Goal: Information Seeking & Learning: Understand process/instructions

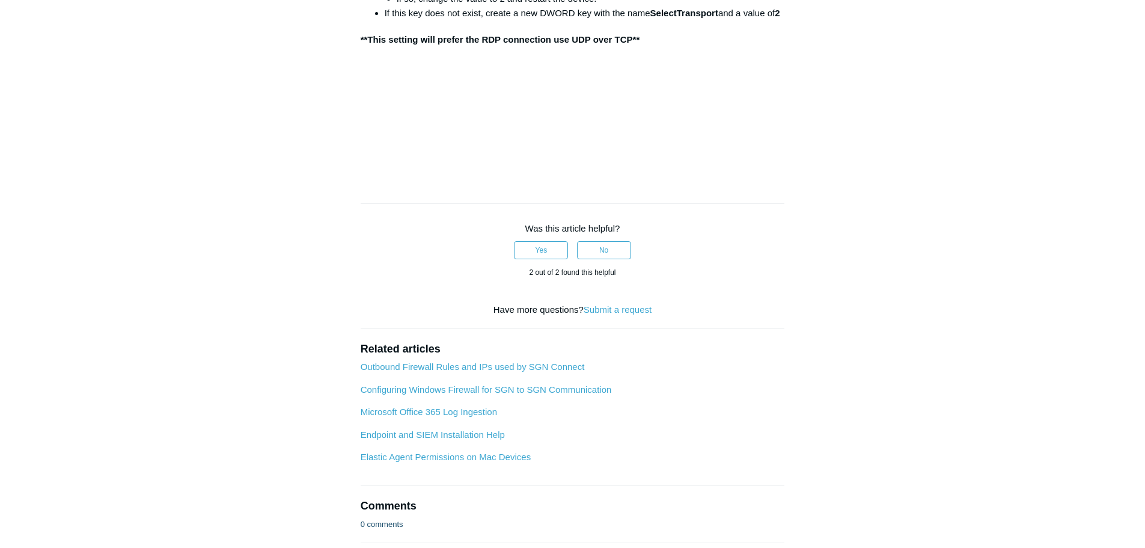
scroll to position [1382, 0]
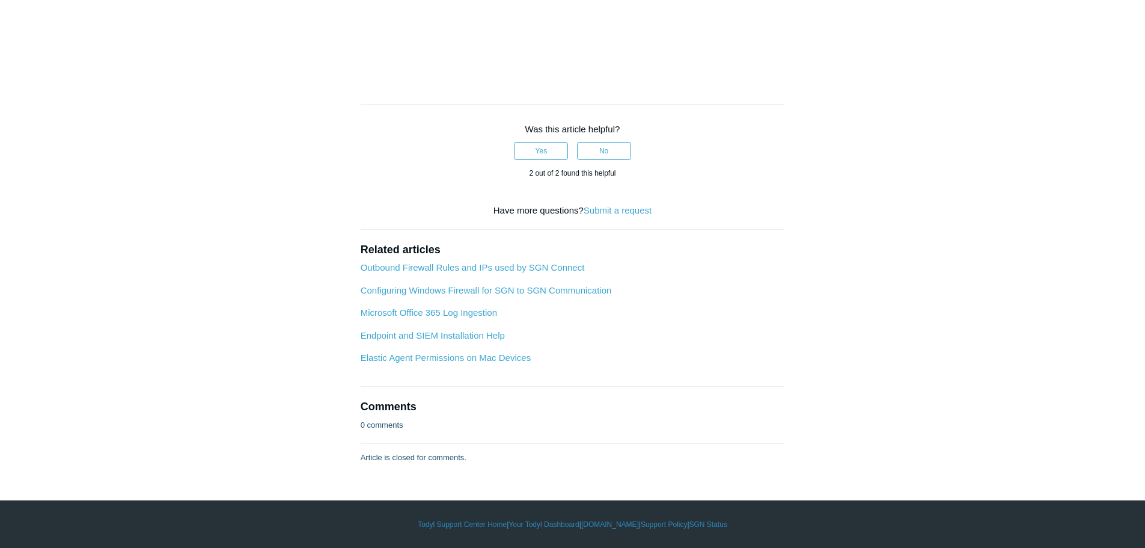
scroll to position [1743, 0]
drag, startPoint x: 660, startPoint y: 380, endPoint x: 374, endPoint y: 202, distance: 336.4
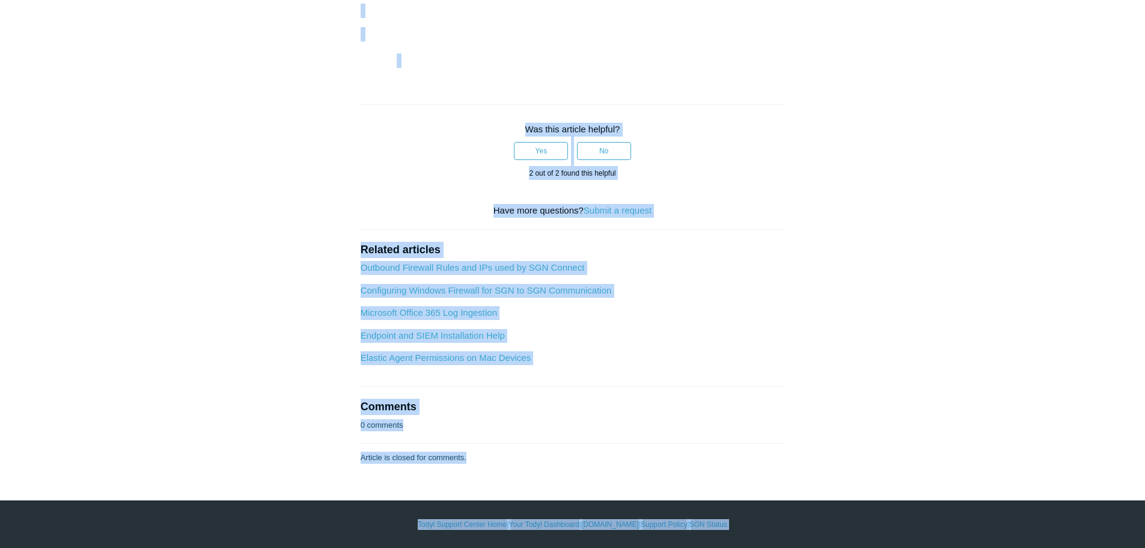
copy body "Skip to main content Submit a Request Management Portal University Community Kn…"
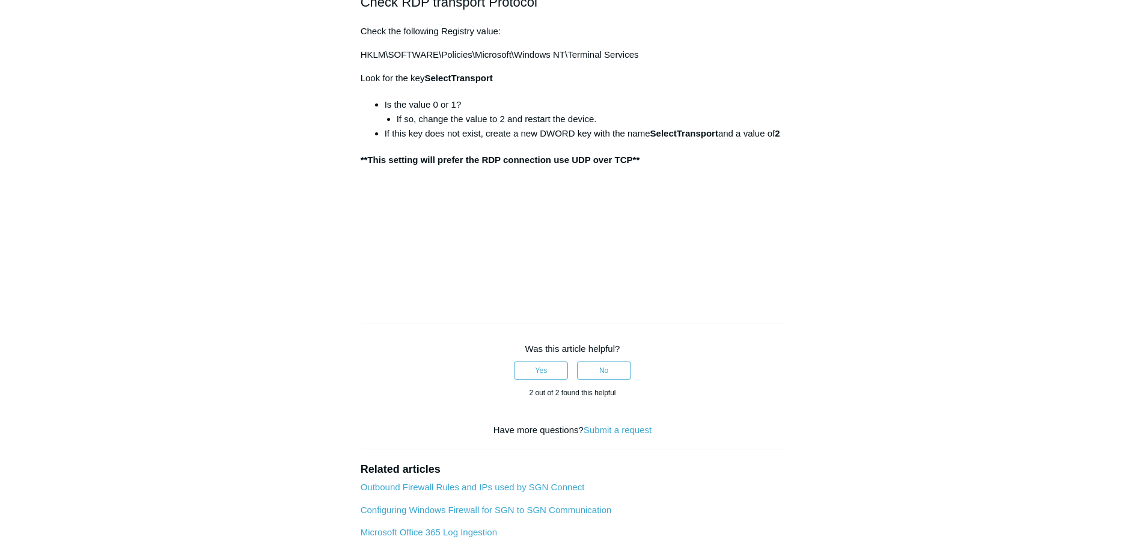
scroll to position [1142, 0]
